Goal: Navigation & Orientation: Find specific page/section

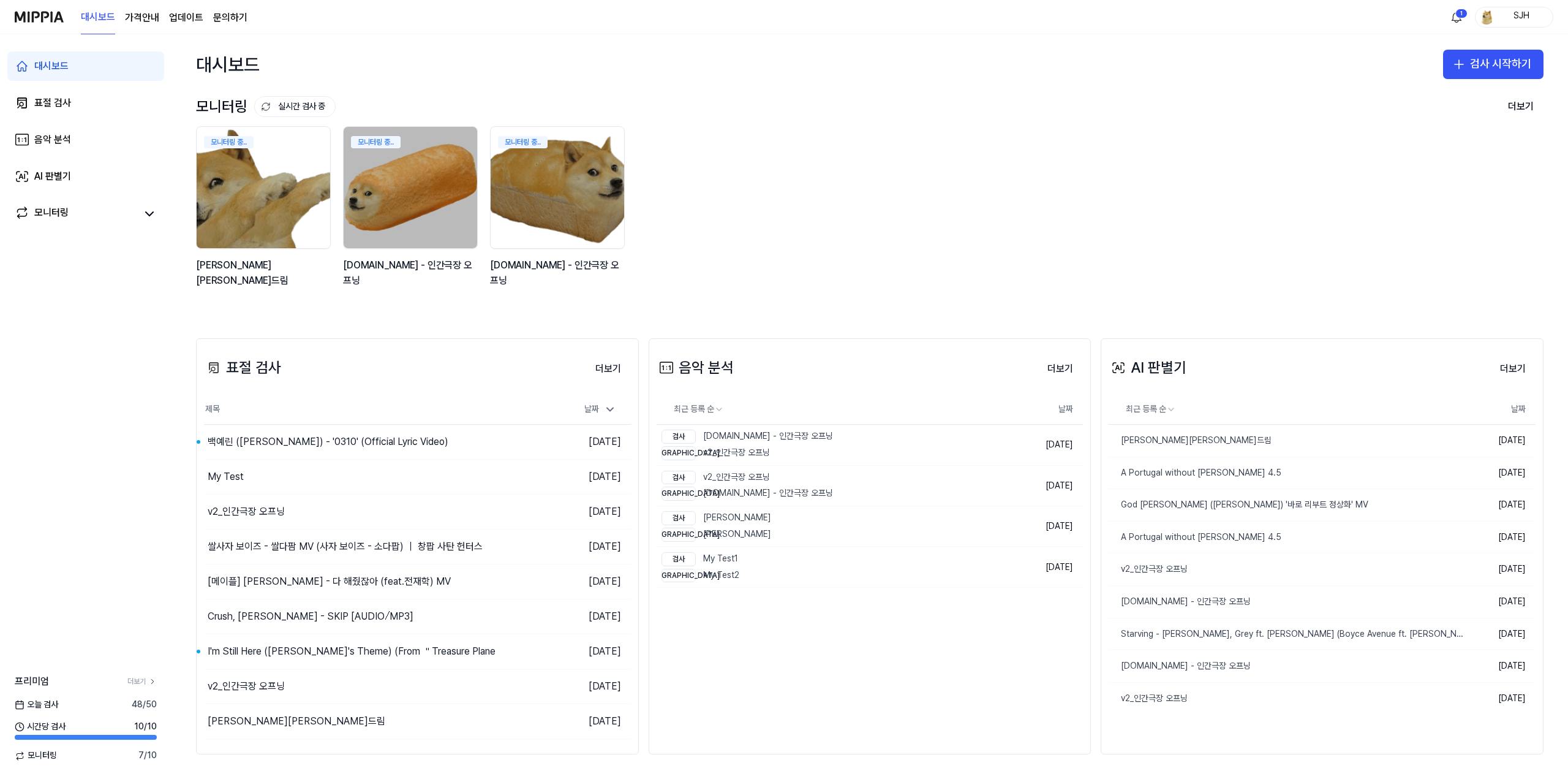
drag, startPoint x: 1046, startPoint y: 223, endPoint x: 1035, endPoint y: 223, distance: 11.0
click at [1045, 223] on div "모니터링 중.. 김창섭의 건드림 모니터링 중.. y2mate.com - 인간극장 오프닝 모니터링 중.. y2mate.com - 인간극장 오프닝" at bounding box center [861, 213] width 1348 height 175
click at [77, 110] on link "표절 검사" at bounding box center [86, 103] width 157 height 29
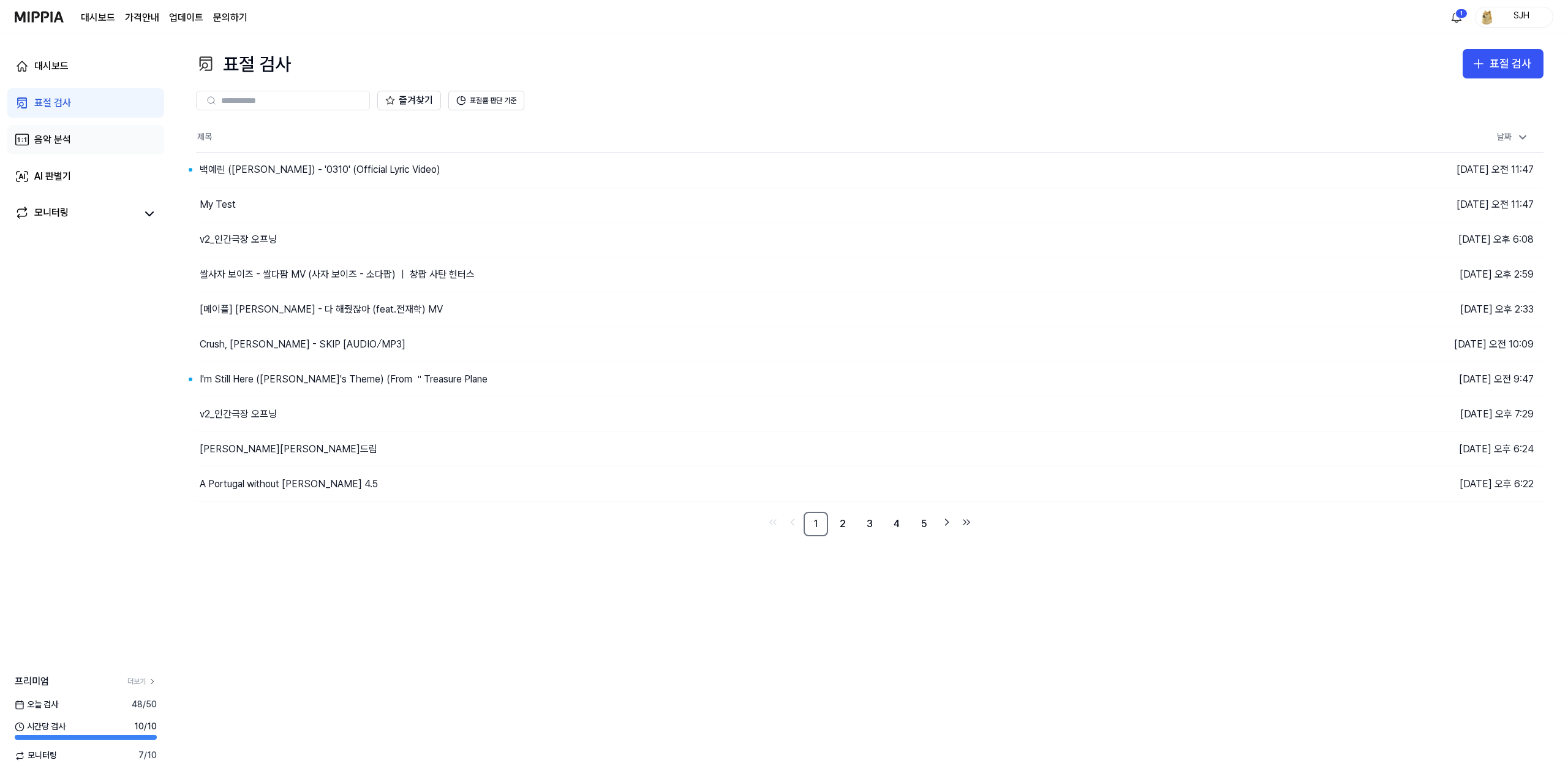
click at [66, 136] on div "음악 분석" at bounding box center [52, 140] width 37 height 15
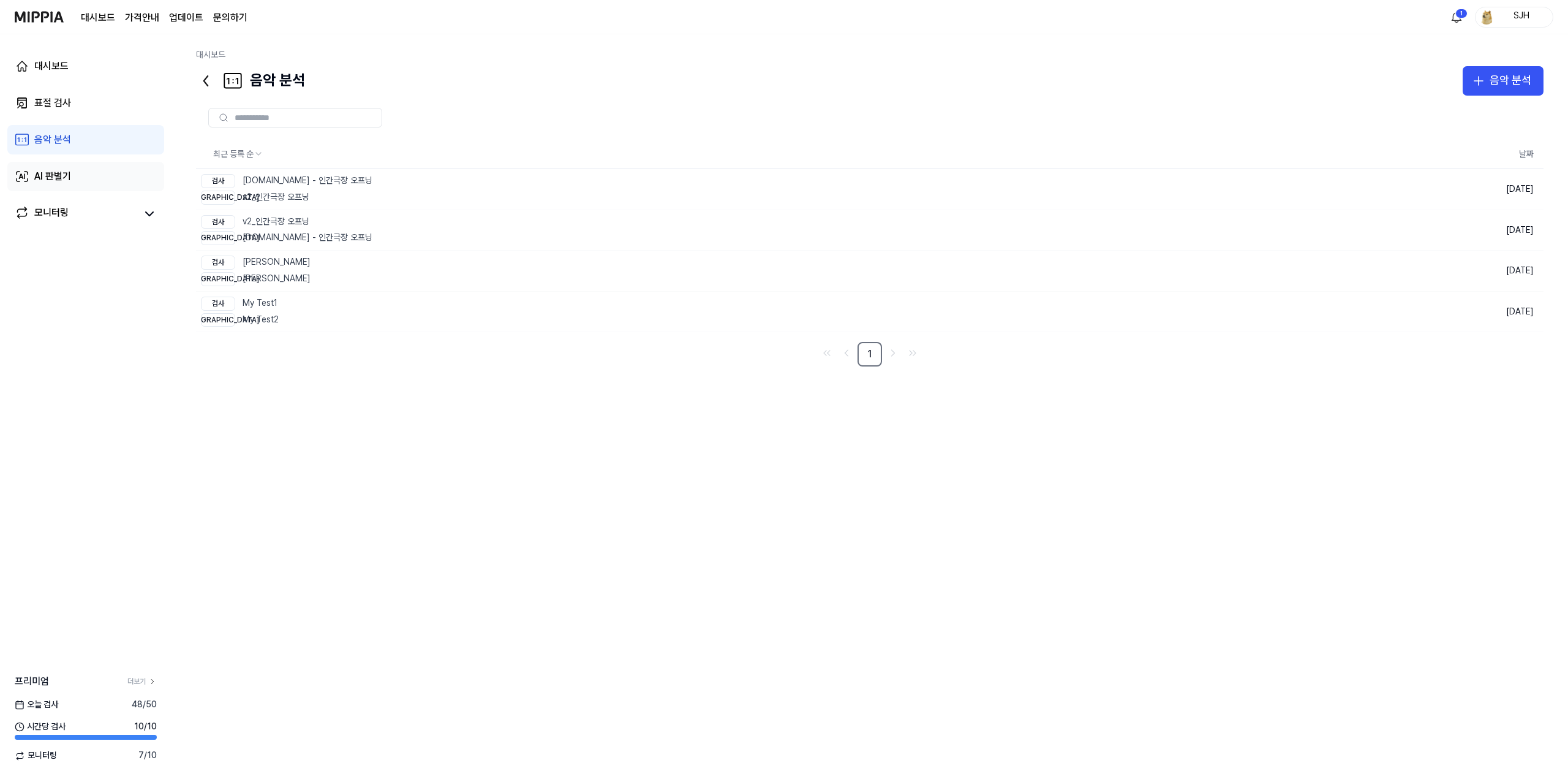
click at [82, 168] on link "AI 판별기" at bounding box center [86, 176] width 157 height 29
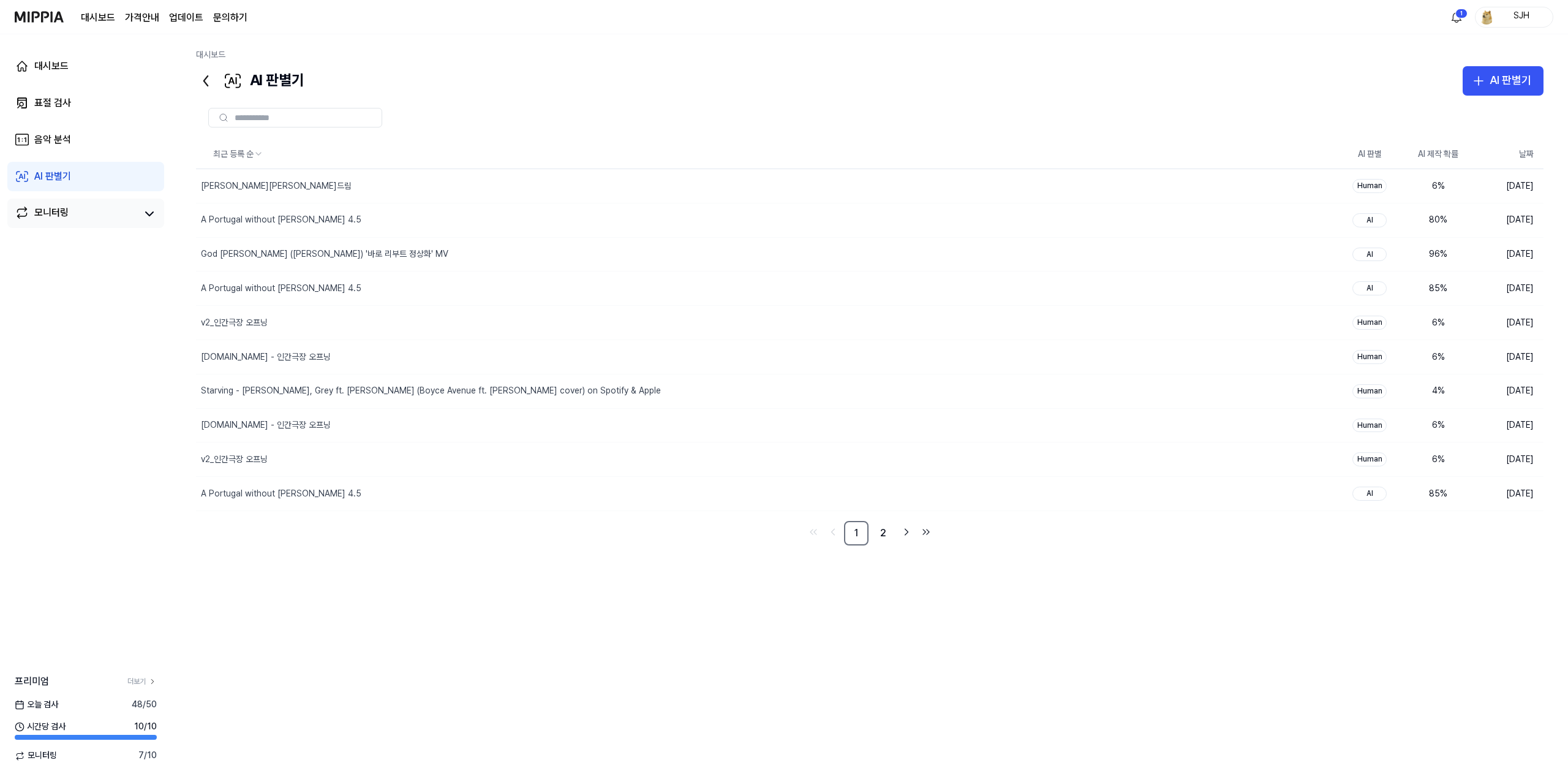
click at [78, 202] on div "모니터링" at bounding box center [86, 213] width 157 height 29
click at [75, 131] on link "음악 분석" at bounding box center [86, 140] width 157 height 29
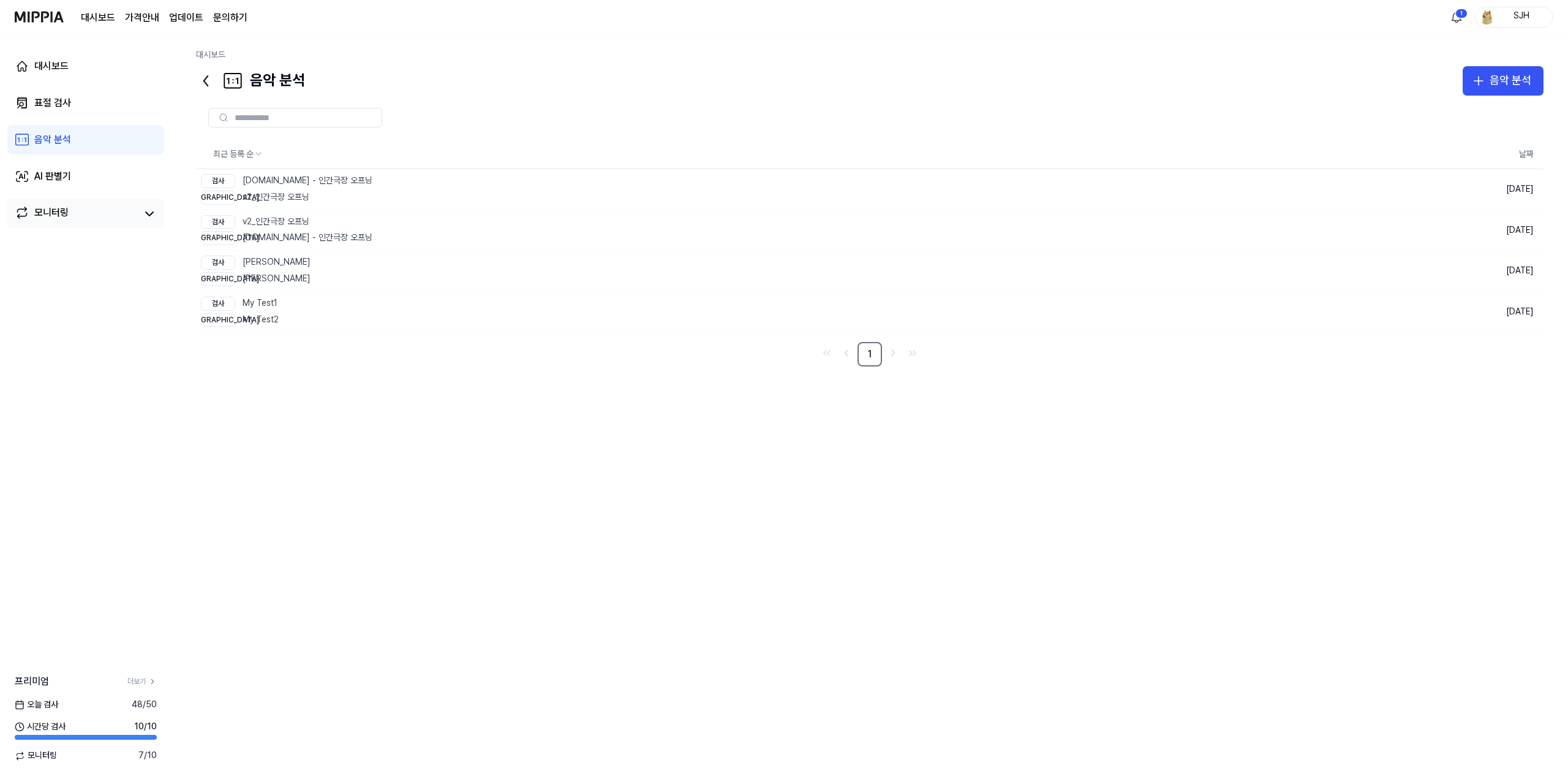
click at [91, 199] on div "모니터링" at bounding box center [86, 213] width 157 height 29
click at [93, 169] on link "AI 판별기" at bounding box center [86, 176] width 157 height 29
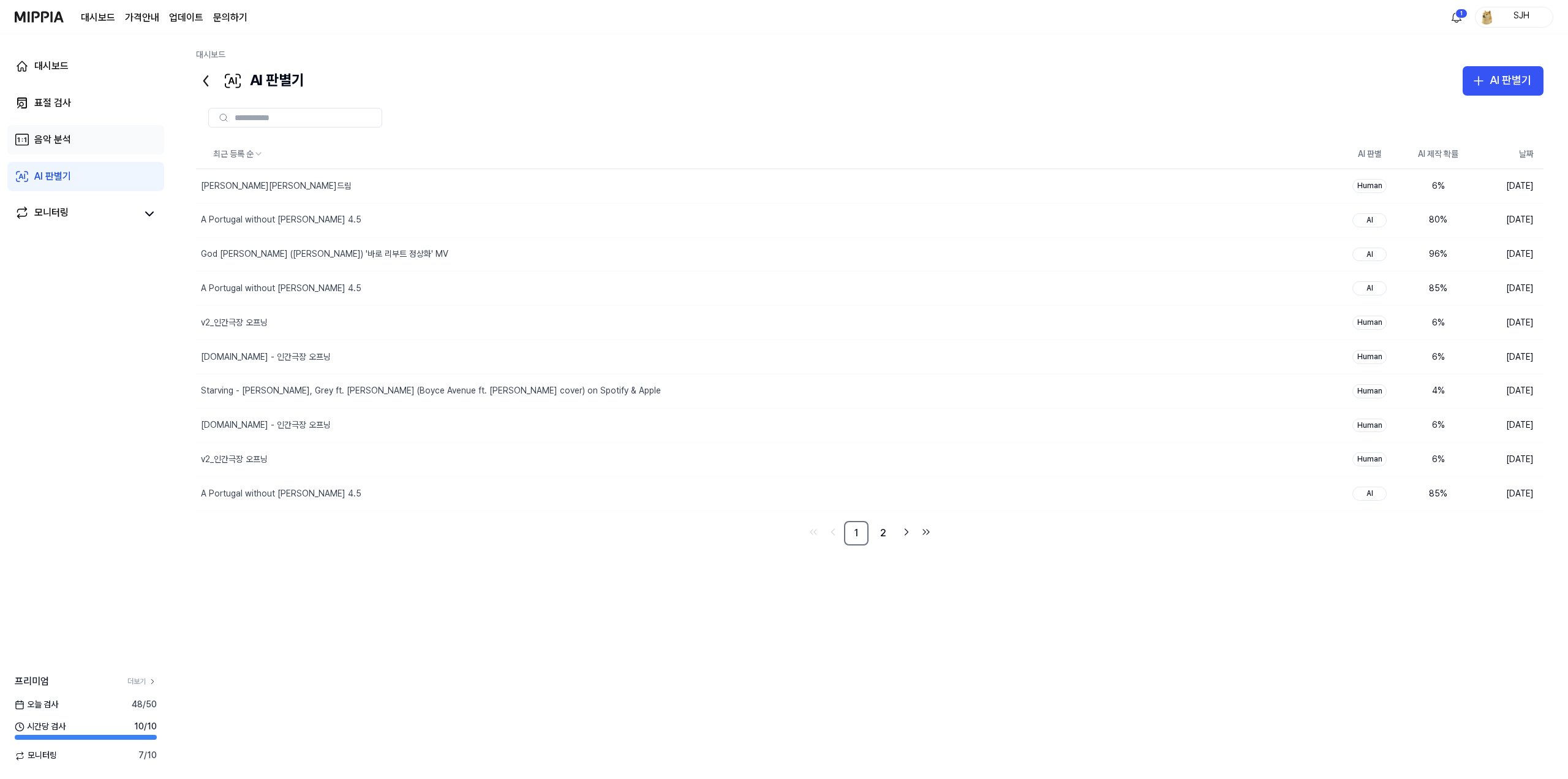
click at [96, 134] on link "음악 분석" at bounding box center [86, 140] width 157 height 29
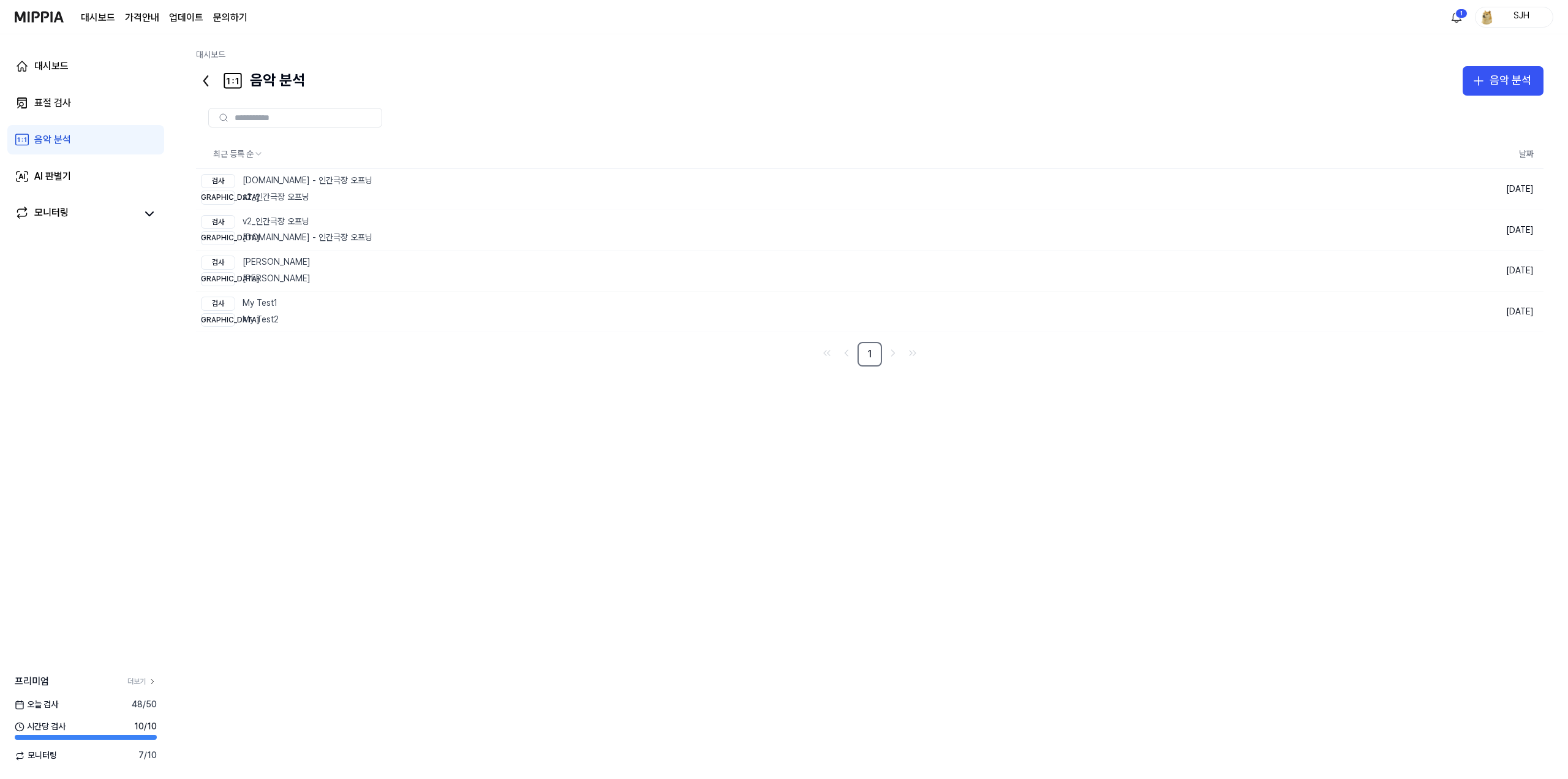
click at [100, 85] on div "대시보드 표절 검사 음악 분석 AI 판별기 모니터링" at bounding box center [86, 140] width 172 height 211
click at [84, 104] on link "표절 검사" at bounding box center [86, 103] width 157 height 29
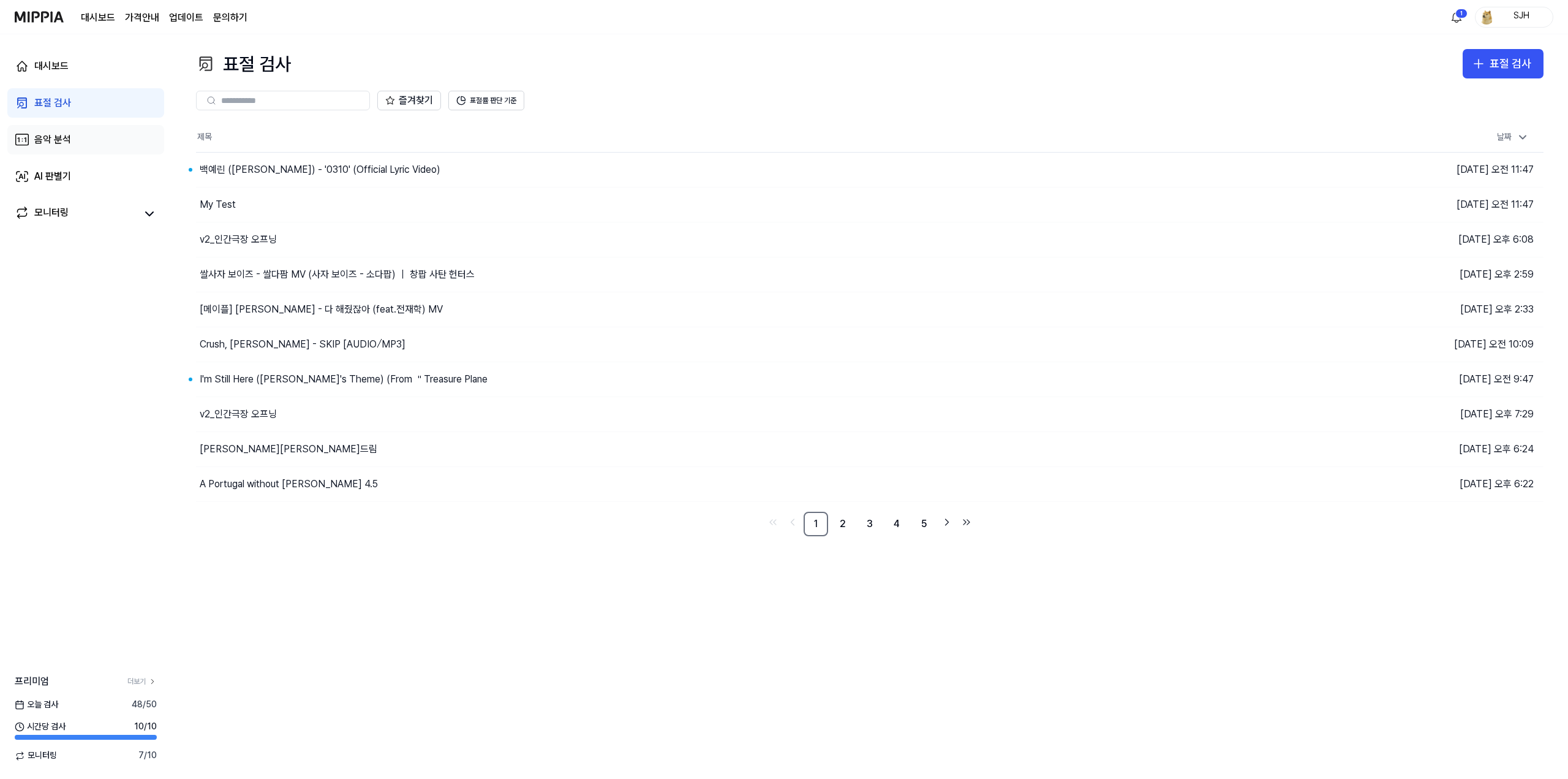
click at [76, 140] on link "음악 분석" at bounding box center [86, 140] width 157 height 29
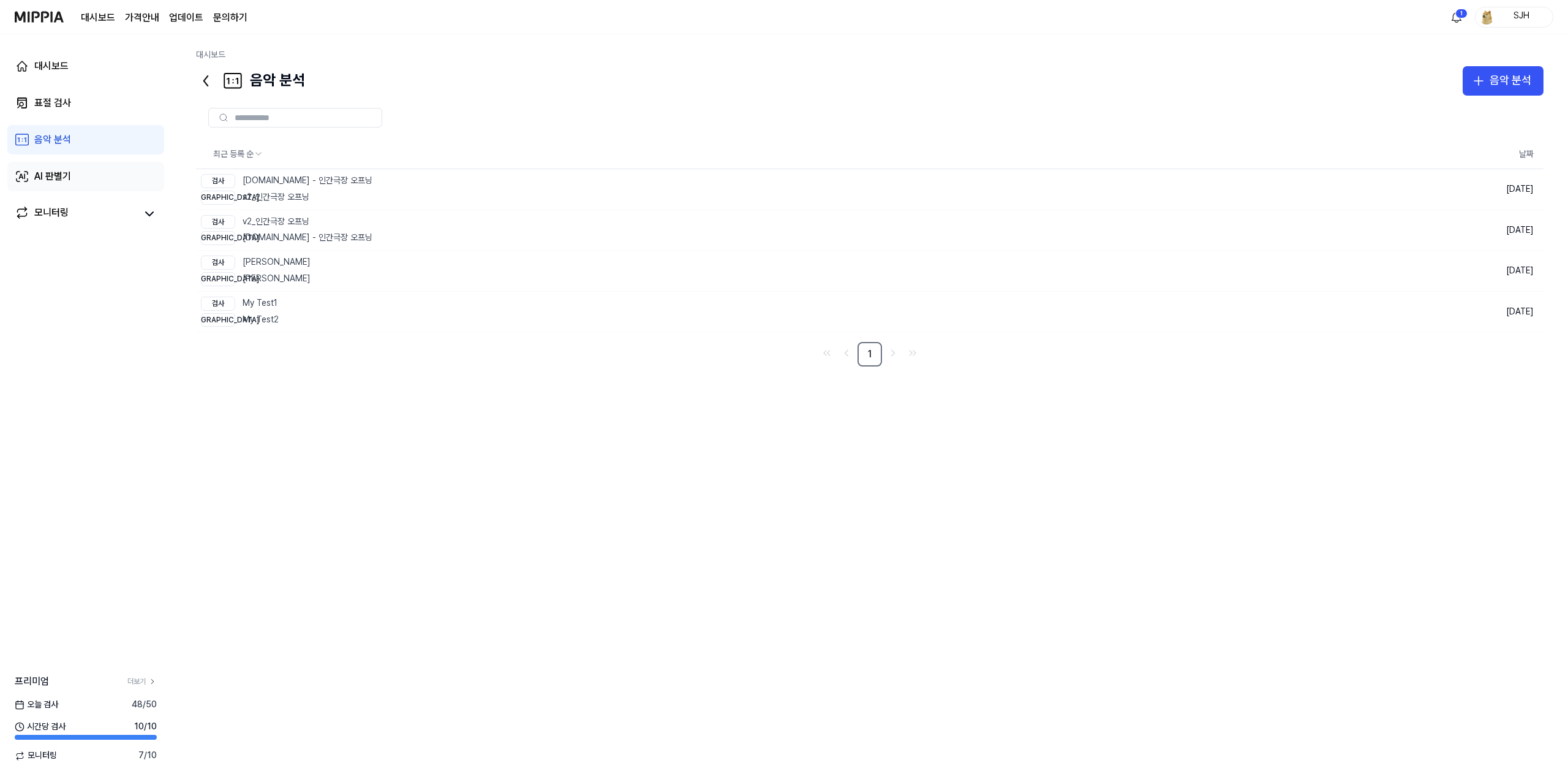
click at [74, 166] on link "AI 판별기" at bounding box center [86, 176] width 157 height 29
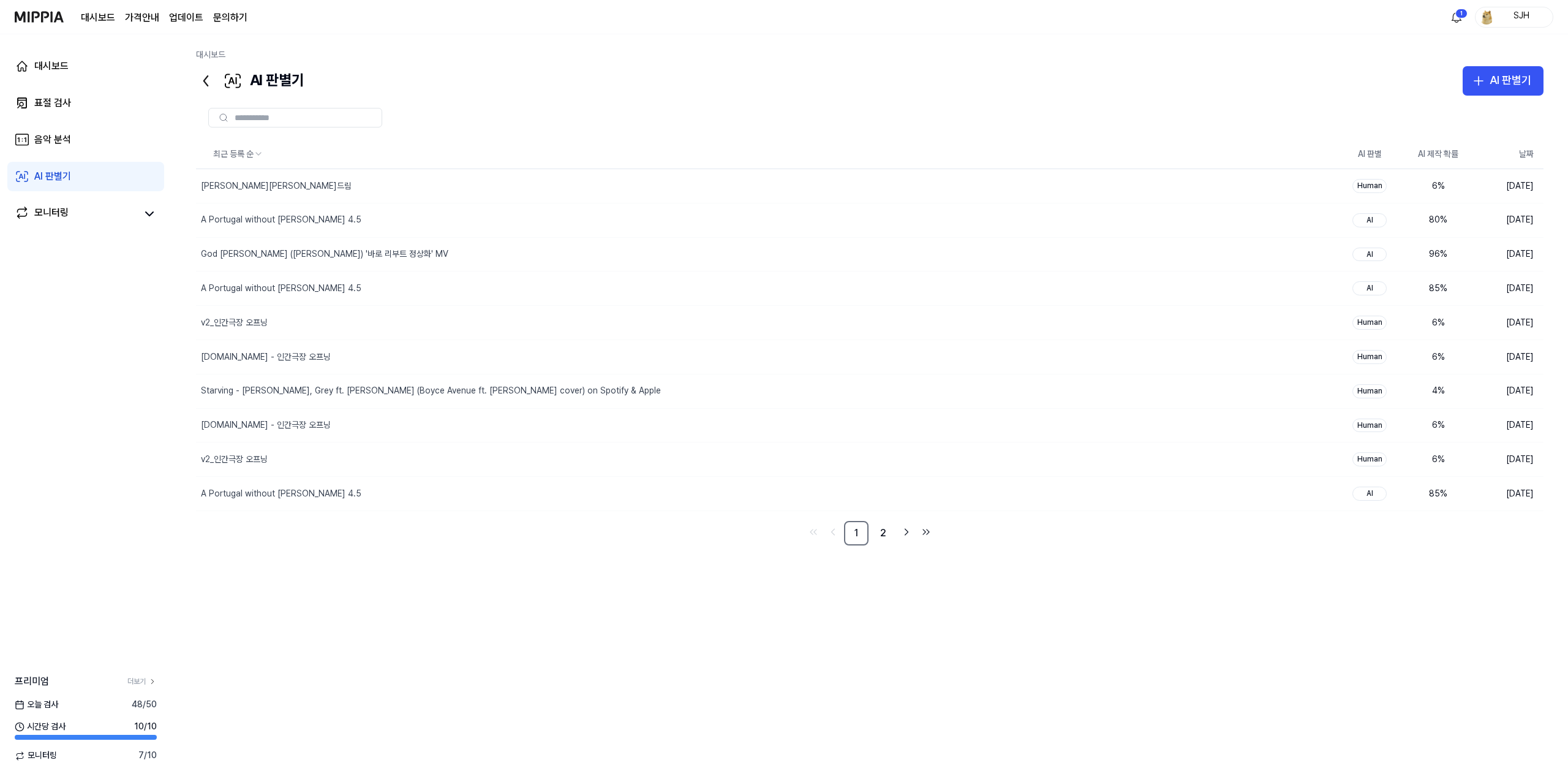
click at [87, 82] on div "대시보드 표절 검사 음악 분석 AI 판별기 모니터링" at bounding box center [86, 140] width 172 height 211
click at [95, 68] on link "대시보드" at bounding box center [86, 66] width 157 height 29
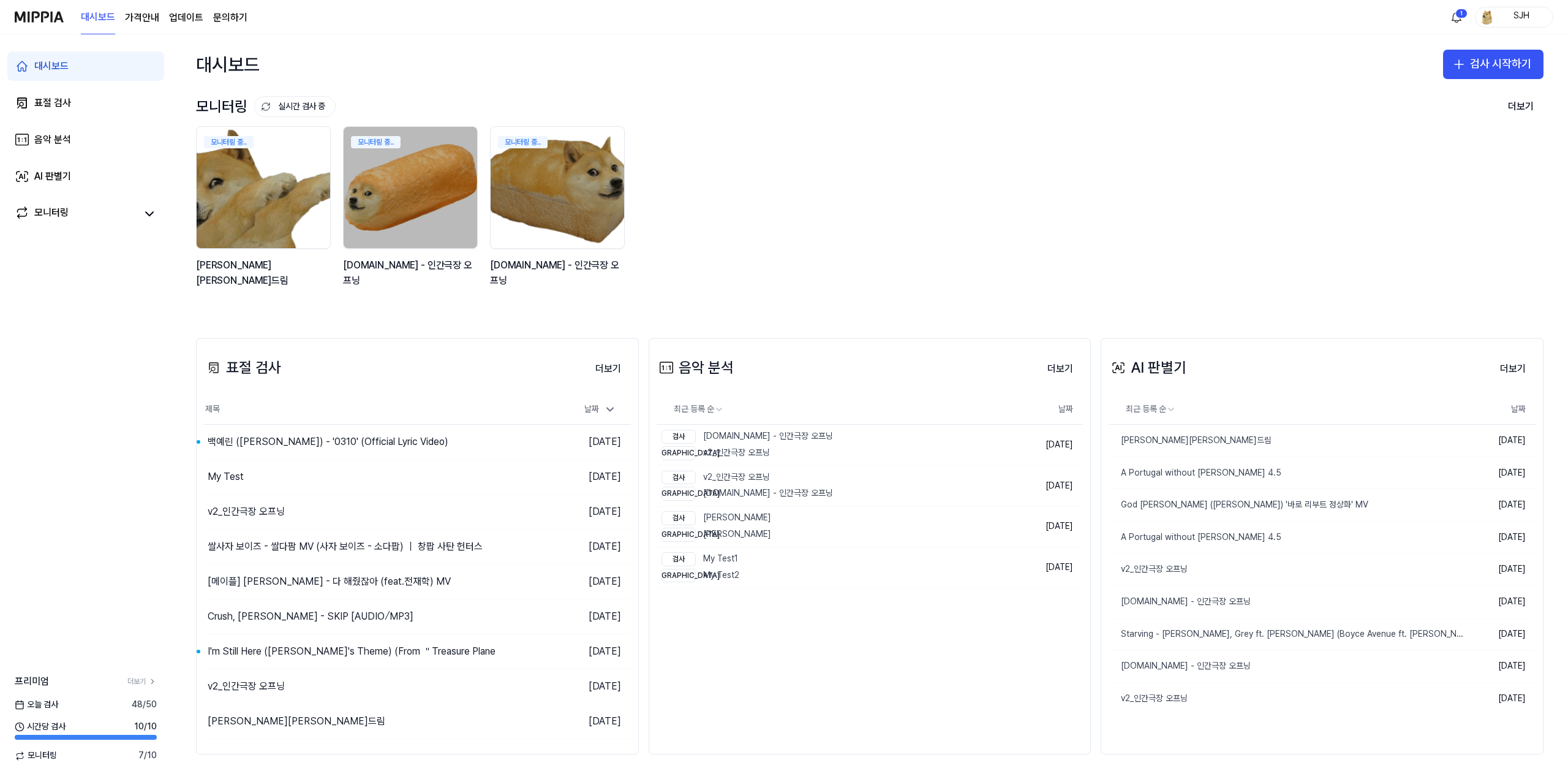
click at [819, 260] on div "모니터링 중.. 김창섭의 건드림 모니터링 중.. y2mate.com - 인간극장 오프닝 모니터링 중.. y2mate.com - 인간극장 오프닝" at bounding box center [861, 213] width 1348 height 175
click at [1454, 18] on html "대시보드 가격안내 업데이트 문의하기 1 SJH 대시보드 표절 검사 음악 분석 AI 판별기 모니터링 프리미엄 더보기 오늘 검사 48 / 50 시…" at bounding box center [784, 390] width 1568 height 779
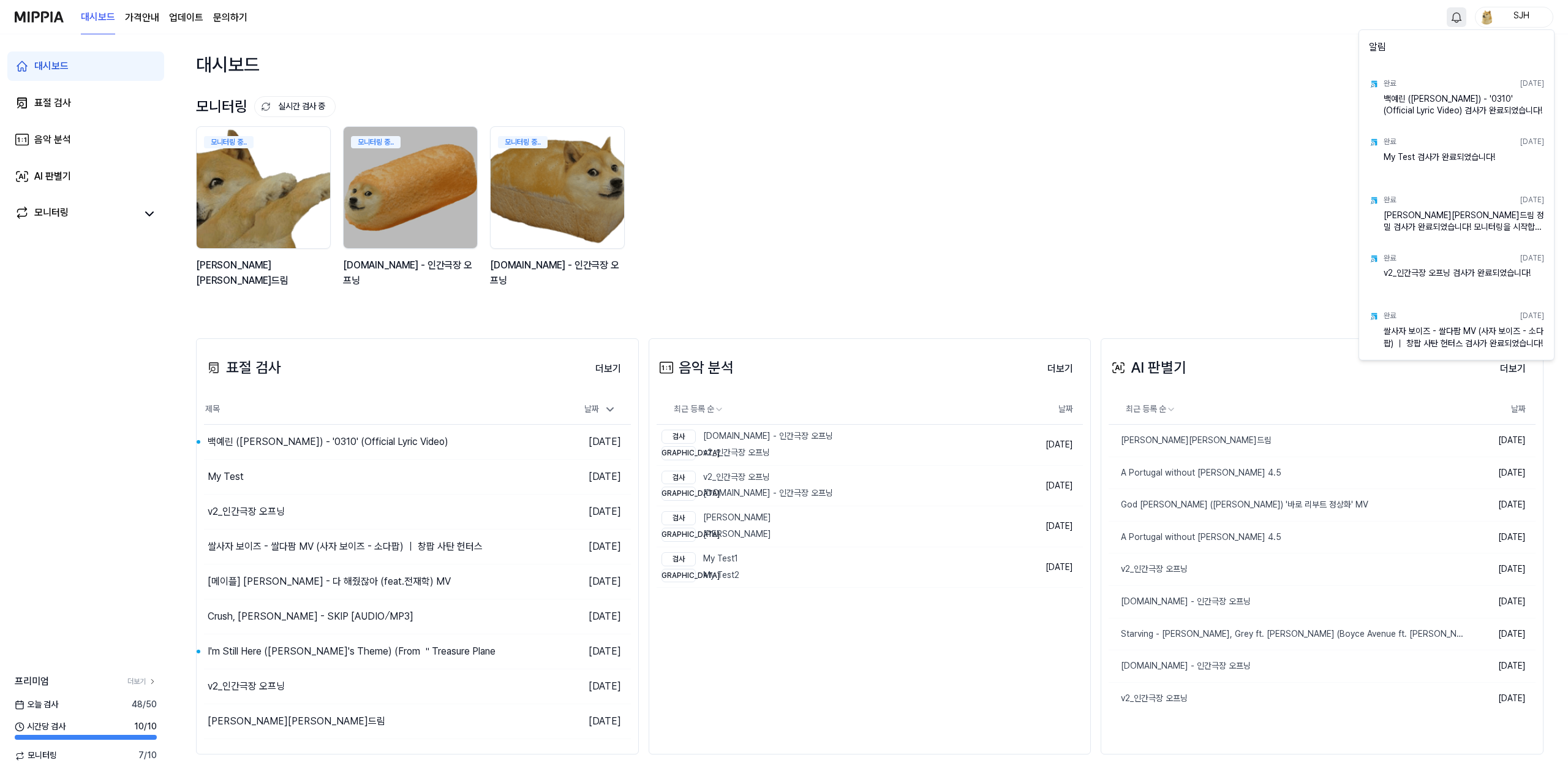
click at [1089, 125] on html "대시보드 가격안내 업데이트 문의하기 SJH 대시보드 표절 검사 음악 분석 AI 판별기 모니터링 프리미엄 더보기 오늘 검사 48 / 50 시간당…" at bounding box center [784, 390] width 1568 height 779
